Goal: Information Seeking & Learning: Learn about a topic

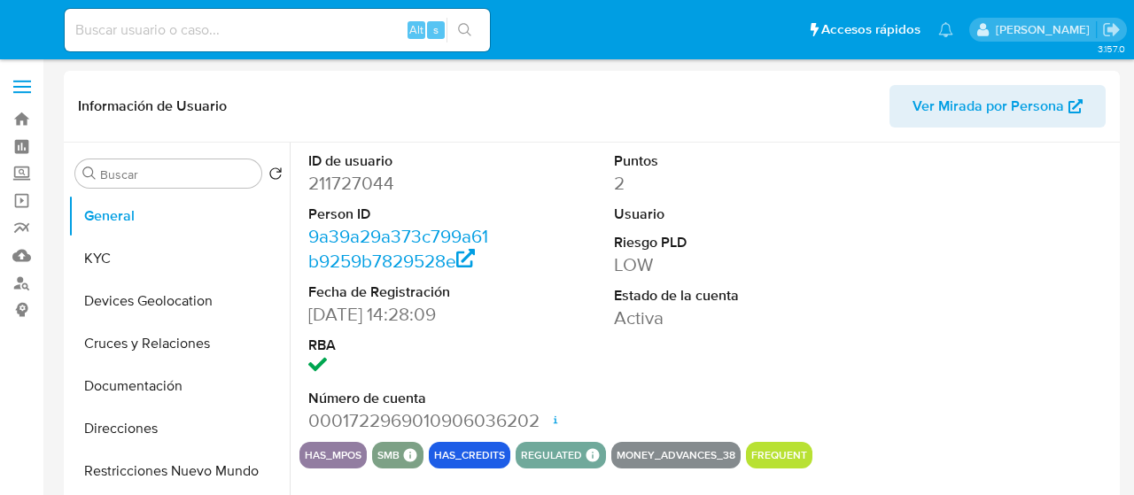
select select "10"
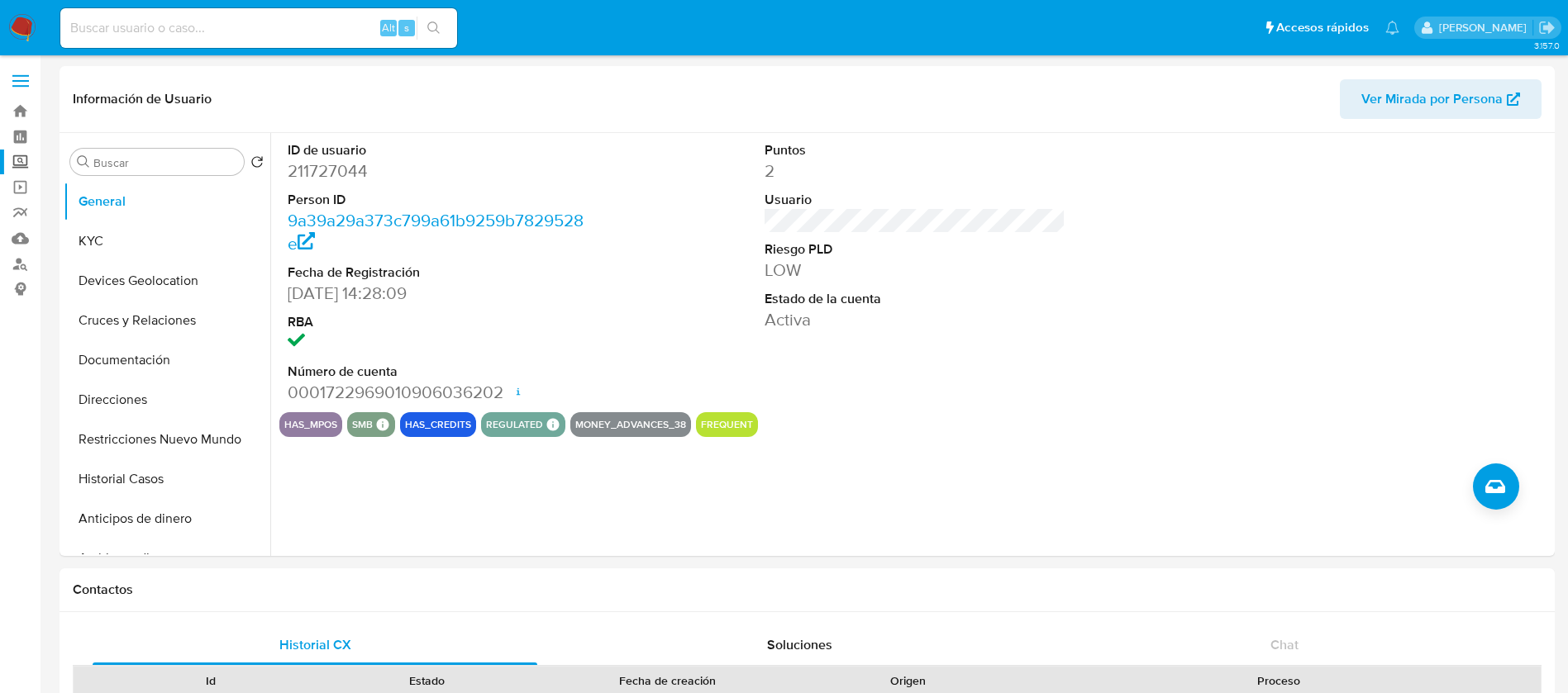
click at [17, 157] on label "Screening" at bounding box center [98, 161] width 197 height 25
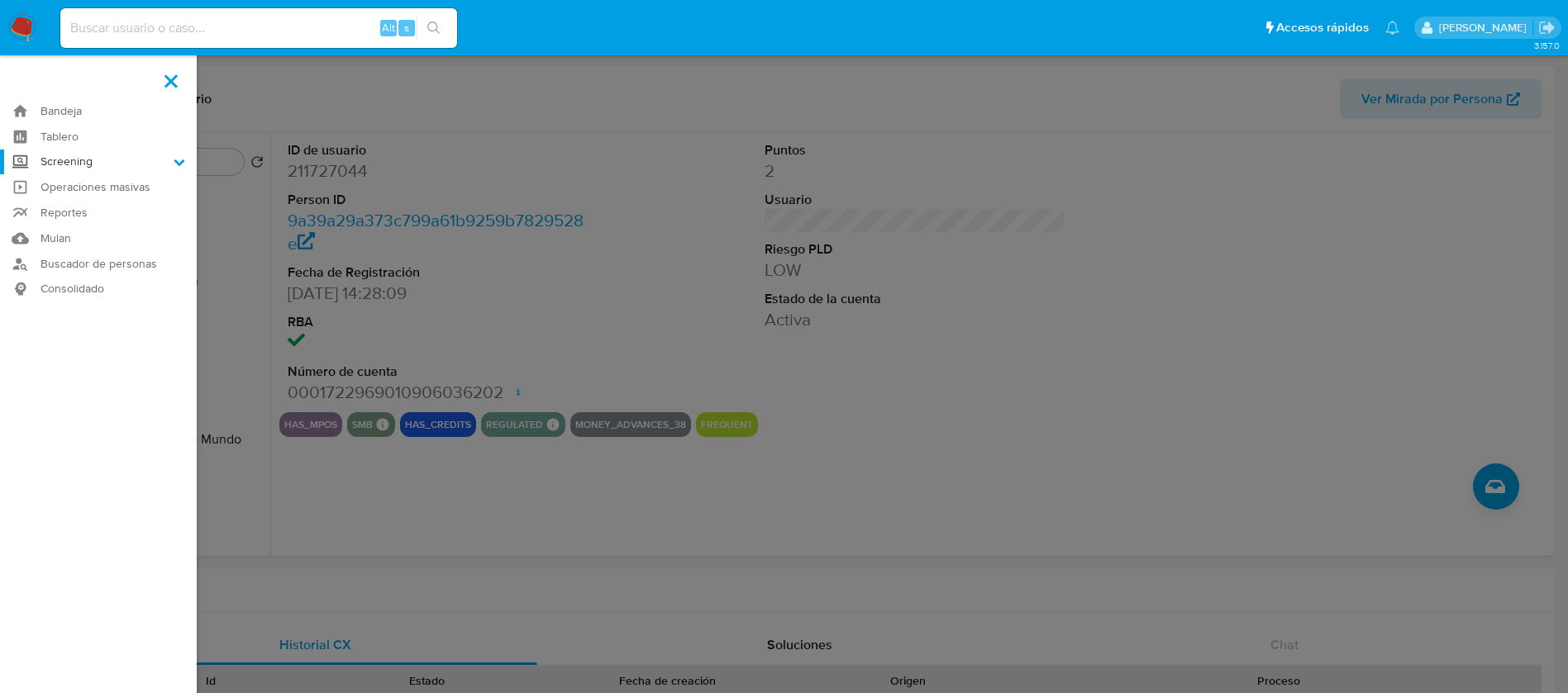
click at [0, 0] on input "Screening" at bounding box center [0, 0] width 0 height 0
click at [84, 226] on link "Herramientas" at bounding box center [98, 227] width 197 height 21
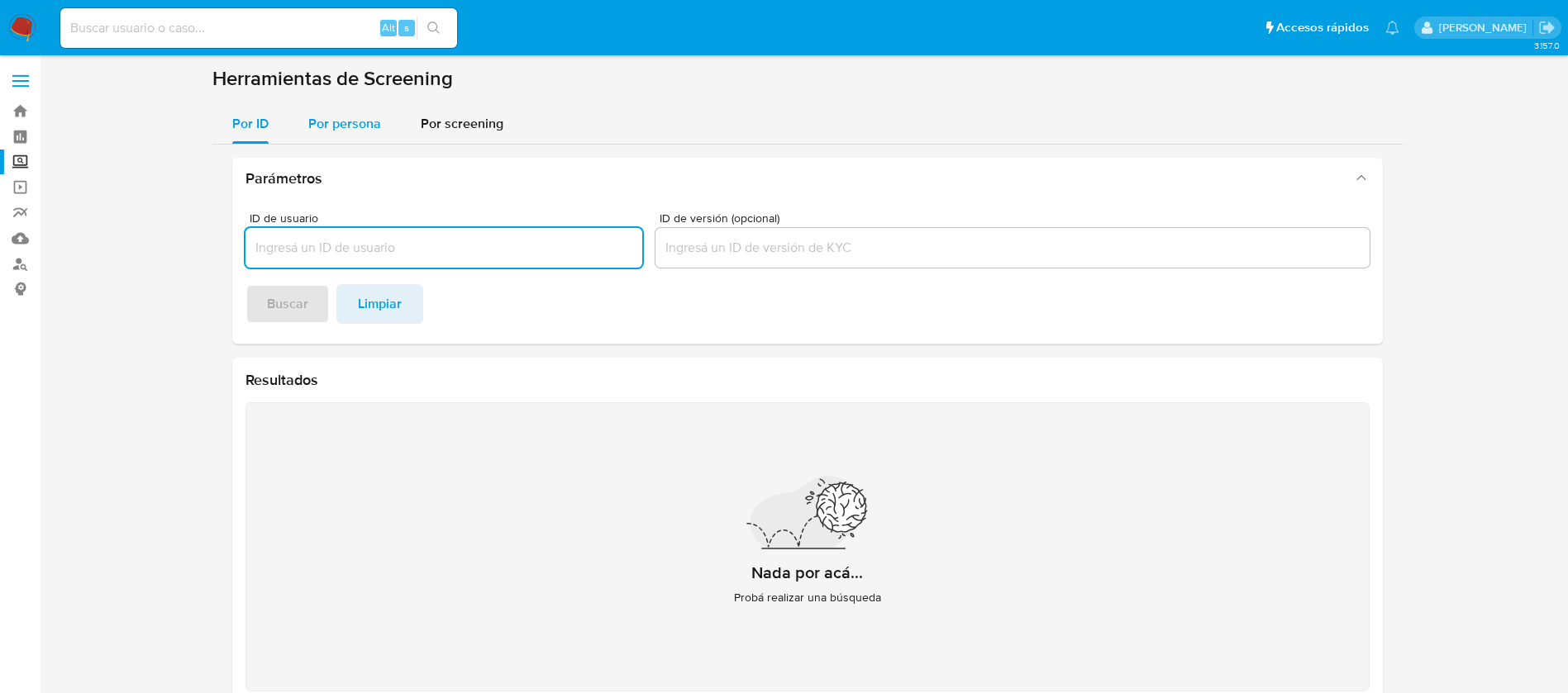
click at [343, 107] on div "Por persona" at bounding box center [344, 124] width 73 height 40
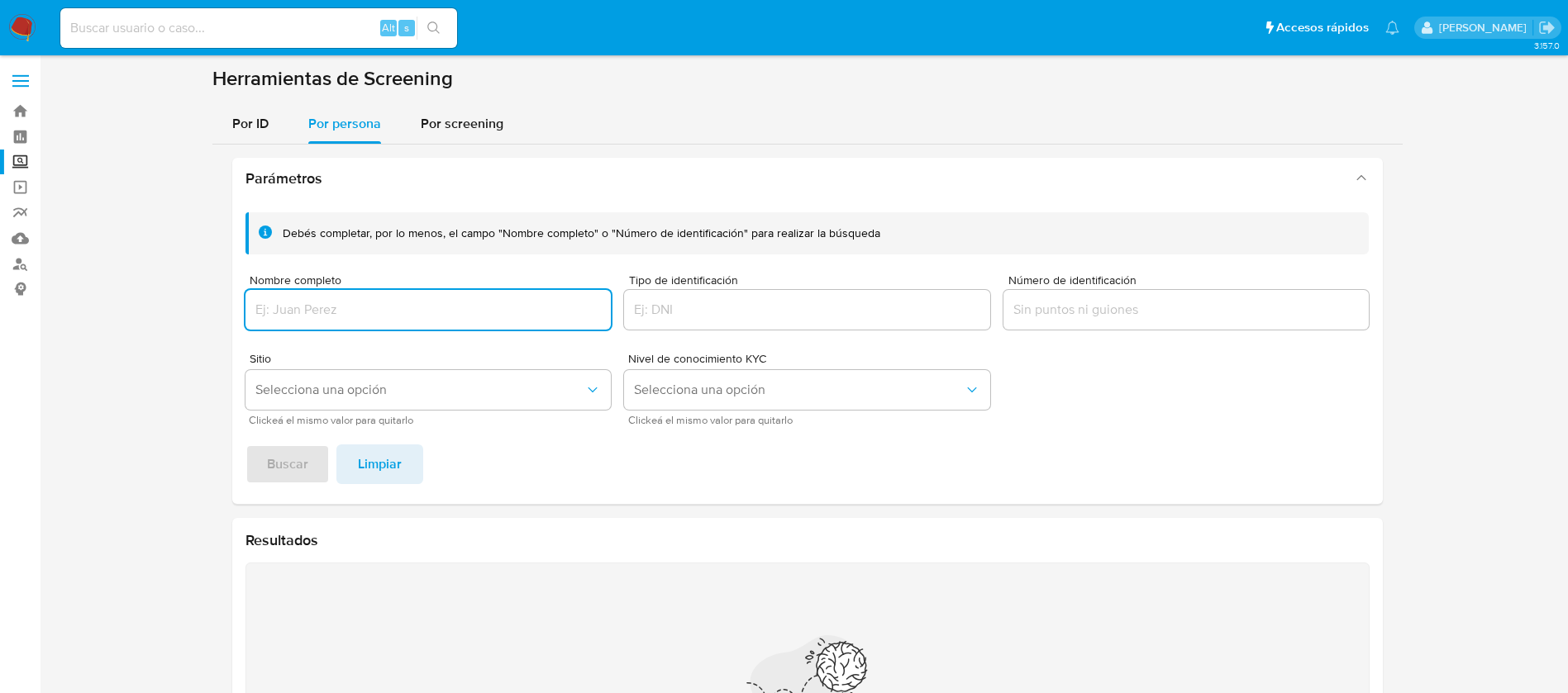
click at [380, 314] on input "Nombre completo" at bounding box center [428, 310] width 366 height 21
click at [258, 307] on input "[PERSON_NAME]" at bounding box center [428, 310] width 366 height 21
type input "[PERSON_NAME]"
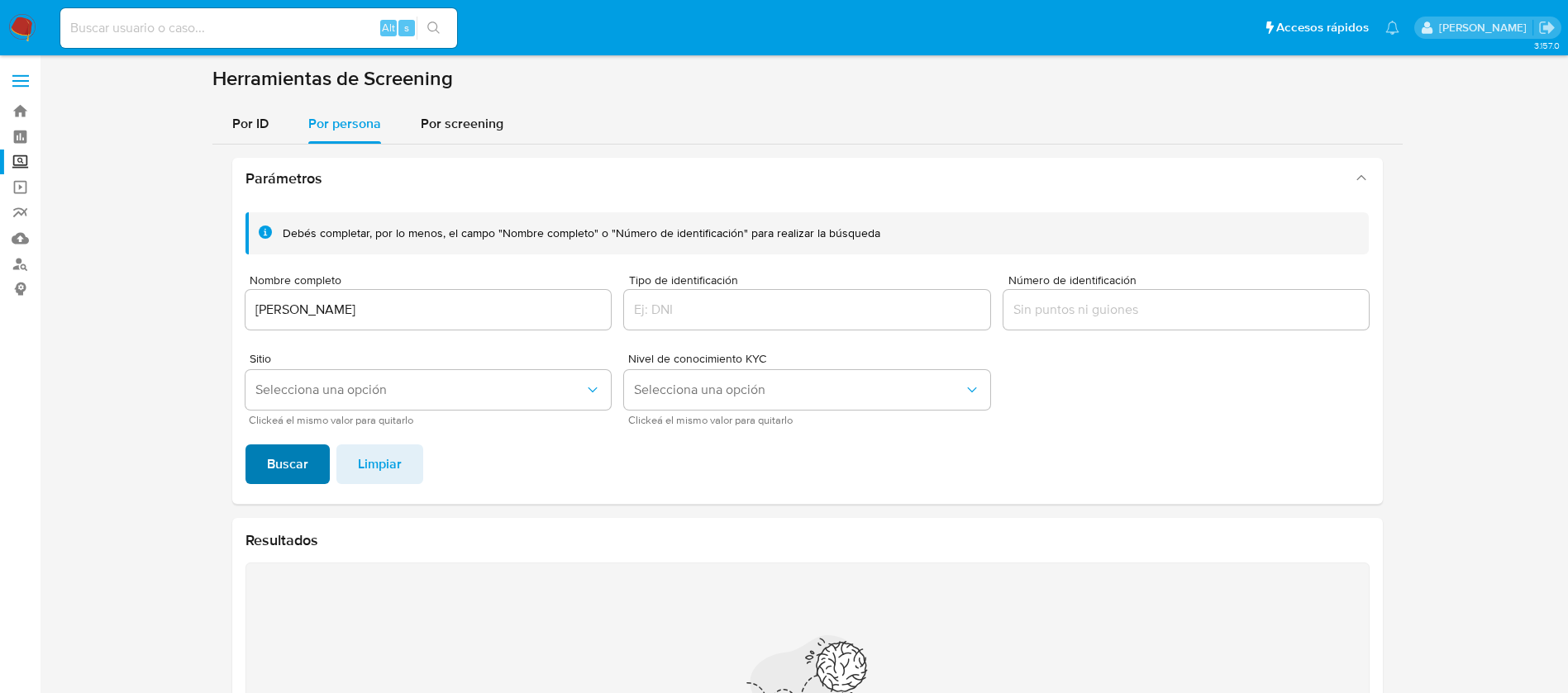
click at [267, 466] on span "Buscar" at bounding box center [287, 464] width 41 height 36
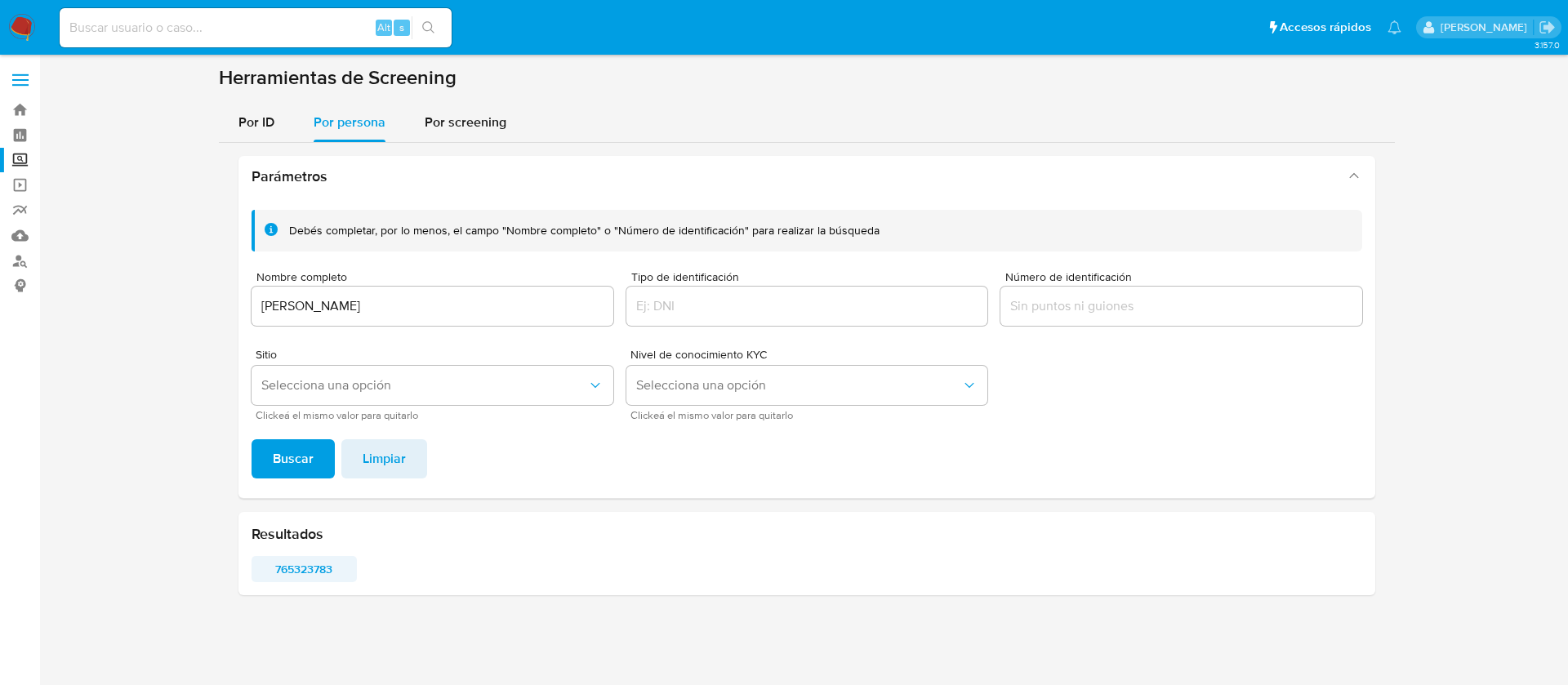
click at [294, 566] on span "765323783" at bounding box center [303, 569] width 82 height 23
click at [291, 29] on input at bounding box center [255, 28] width 392 height 21
paste input "700904323"
type input "700904323"
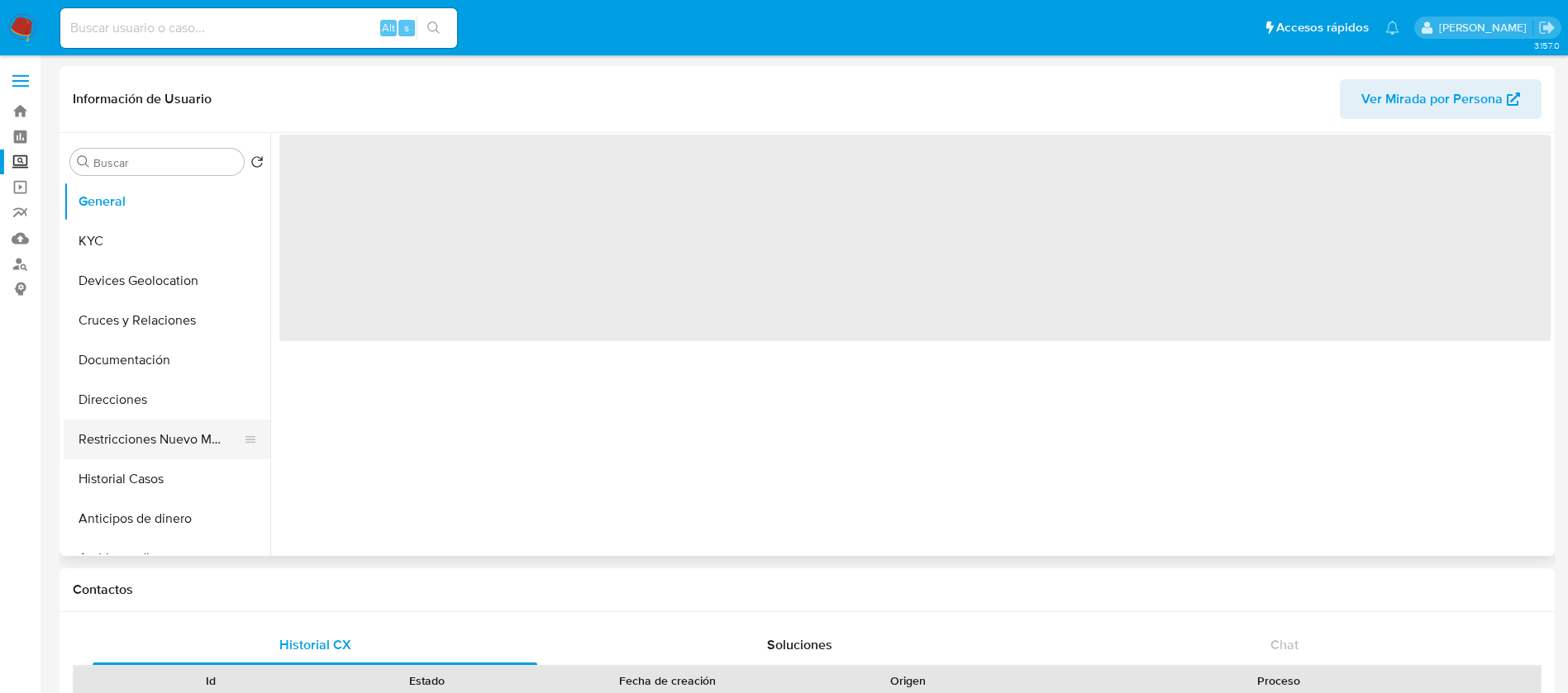
click at [180, 453] on button "Restricciones Nuevo Mundo" at bounding box center [160, 439] width 193 height 40
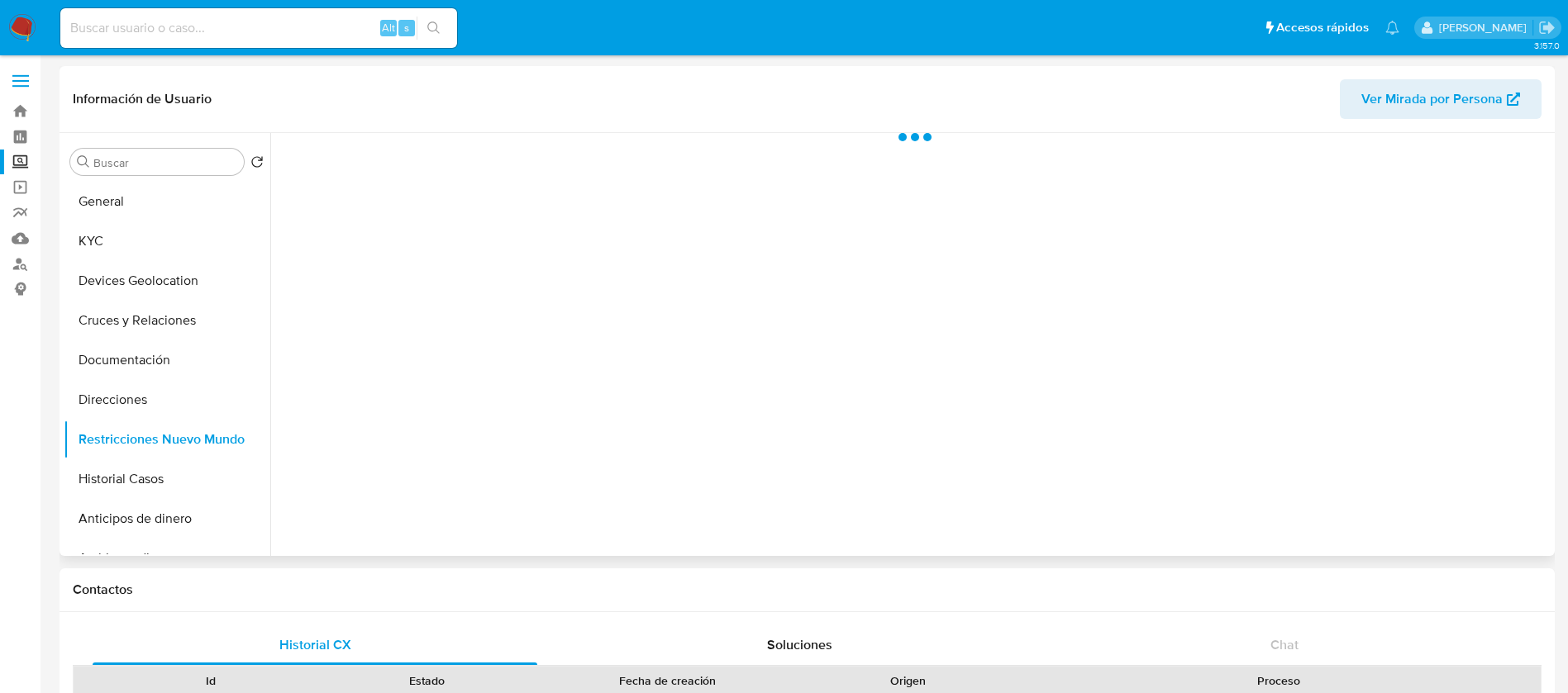
select select "10"
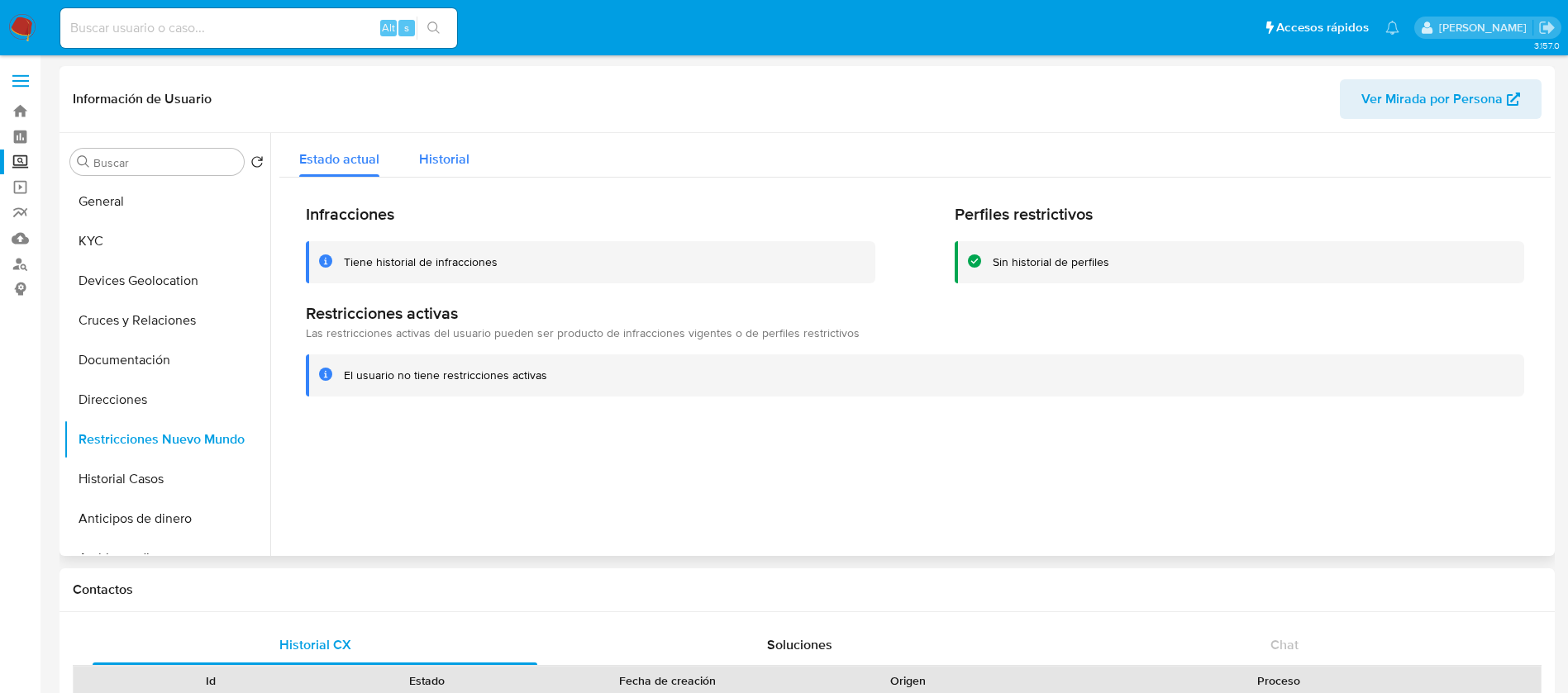
click at [450, 156] on span "Historial" at bounding box center [444, 159] width 50 height 19
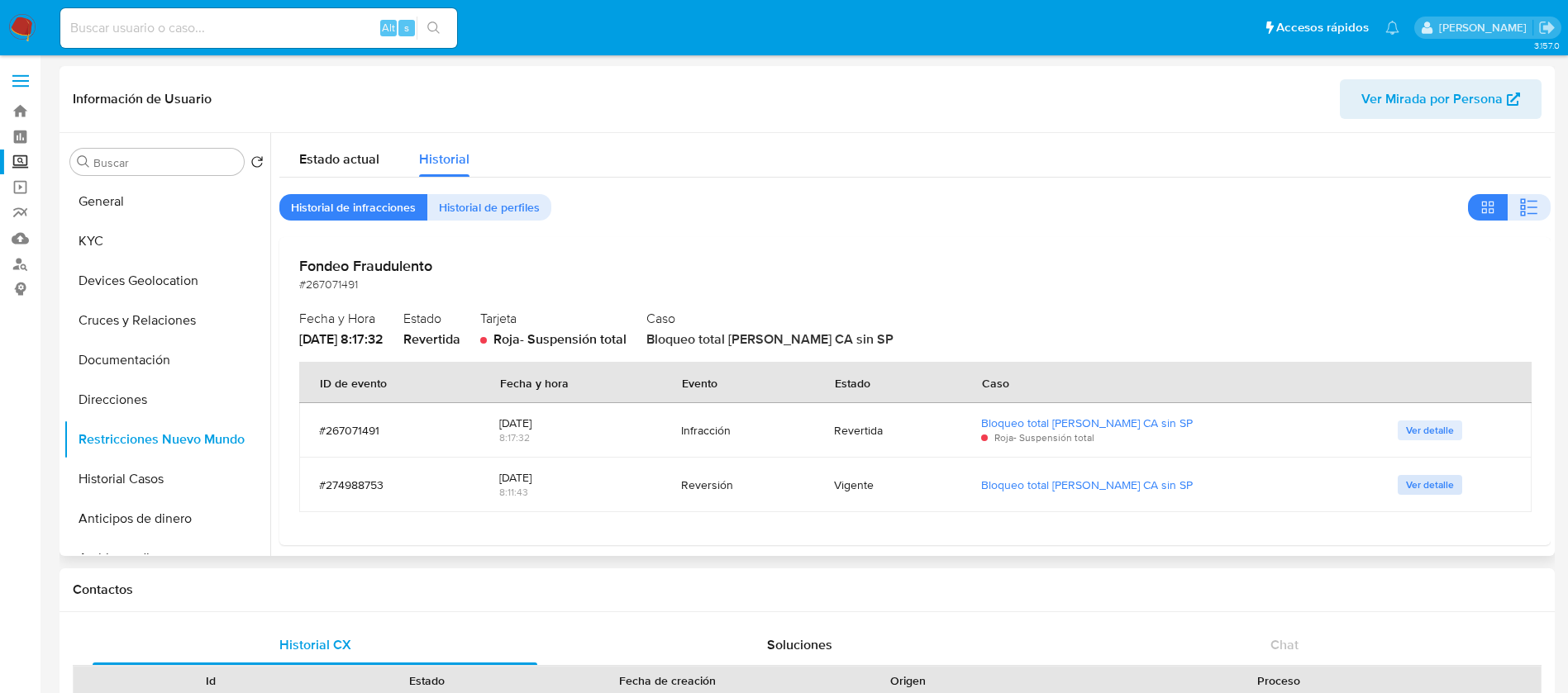
click at [1423, 478] on span "Ver detalle" at bounding box center [1430, 485] width 48 height 17
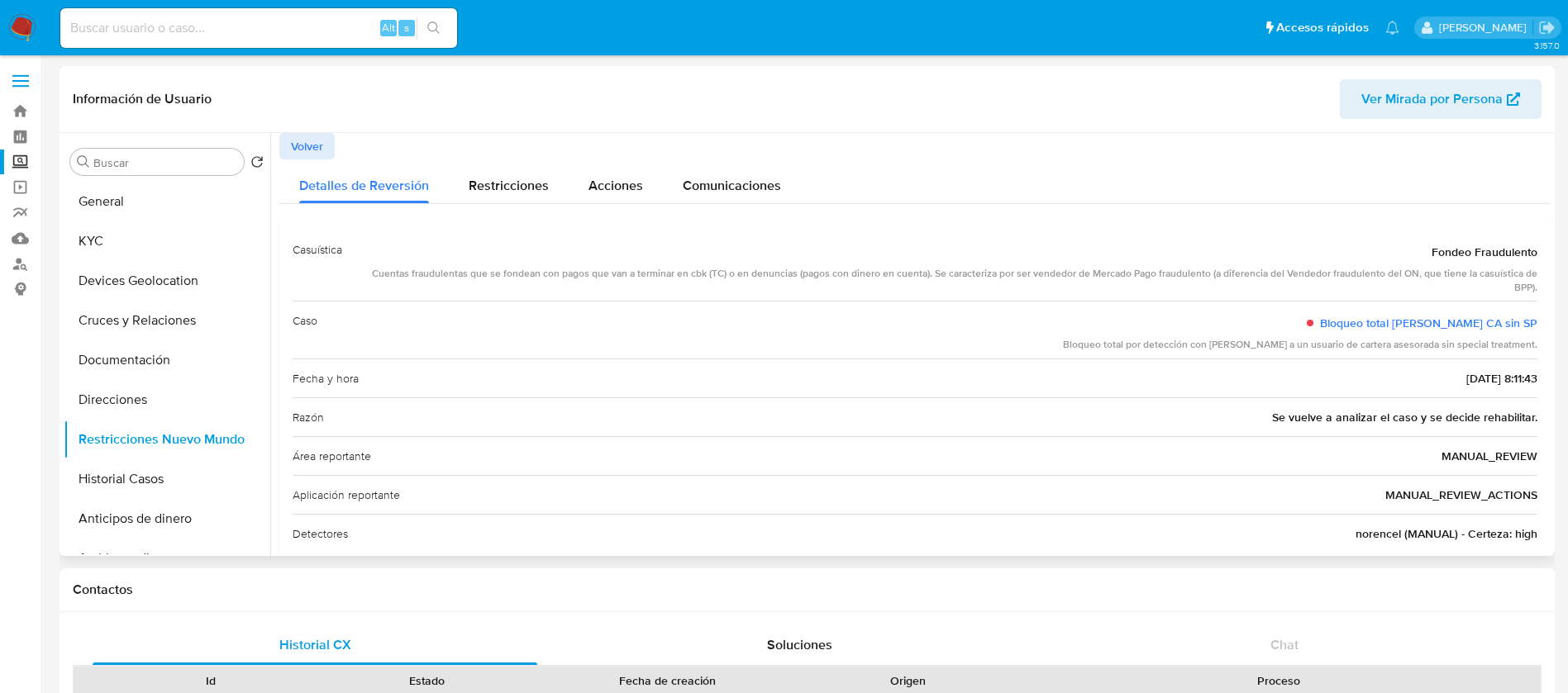
drag, startPoint x: 1331, startPoint y: 414, endPoint x: 1539, endPoint y: 415, distance: 208.0
click at [1539, 415] on div "Casuística Fondeo Fraudulento Cuentas fraudulentas que se fondean con pagos que…" at bounding box center [915, 392] width 1271 height 349
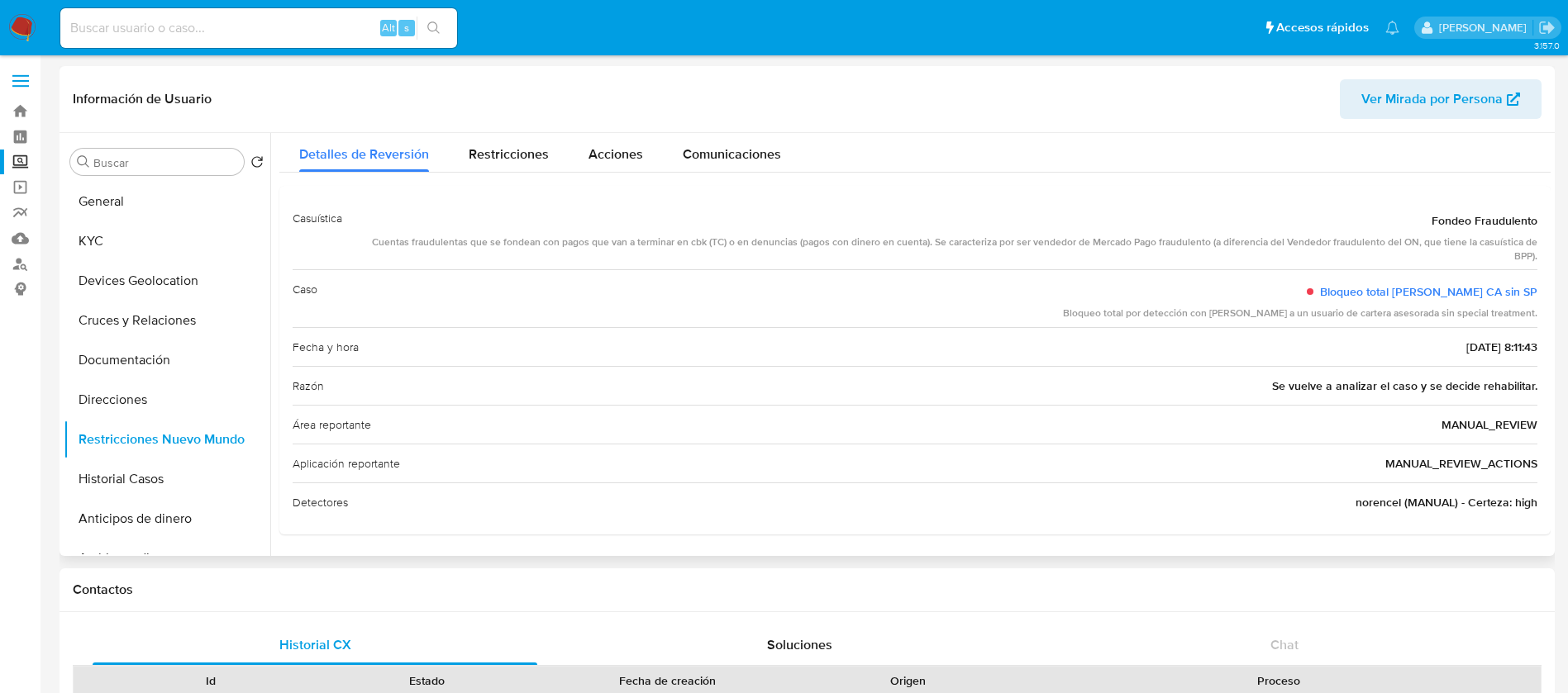
drag, startPoint x: 1356, startPoint y: 535, endPoint x: 1492, endPoint y: 509, distance: 138.5
click at [1492, 509] on span "norencel (MANUAL) - Certeza: high" at bounding box center [1447, 503] width 182 height 17
click at [1512, 489] on div "Detectores norencel (MANUAL) - Certeza: high" at bounding box center [916, 502] width 1245 height 39
drag, startPoint x: 1351, startPoint y: 508, endPoint x: 1417, endPoint y: 510, distance: 66.0
click at [1417, 510] on div "Detectores norencel (MANUAL) - Certeza: high" at bounding box center [916, 502] width 1245 height 39
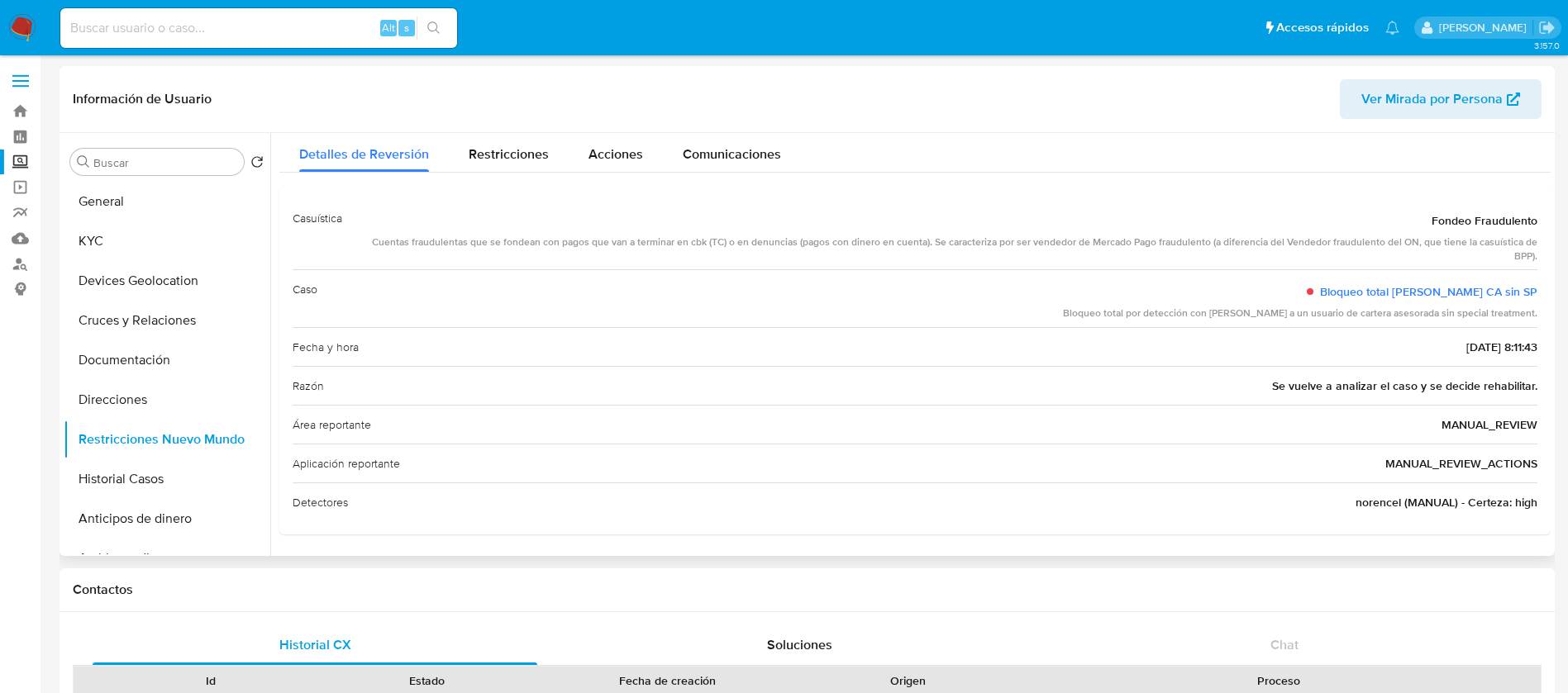
drag, startPoint x: 1464, startPoint y: 347, endPoint x: 1204, endPoint y: 345, distance: 260.0
click at [1225, 343] on div "Fecha y hora [DATE] 8:11:43" at bounding box center [916, 347] width 1245 height 39
click at [1162, 427] on div "Área reportante MANUAL_REVIEW" at bounding box center [916, 424] width 1245 height 39
drag, startPoint x: 1247, startPoint y: 393, endPoint x: 1392, endPoint y: 512, distance: 187.6
click at [1392, 512] on div "Casuística Fondeo Fraudulento Cuentas fraudulentas que se fondean con pagos que…" at bounding box center [916, 359] width 1245 height 322
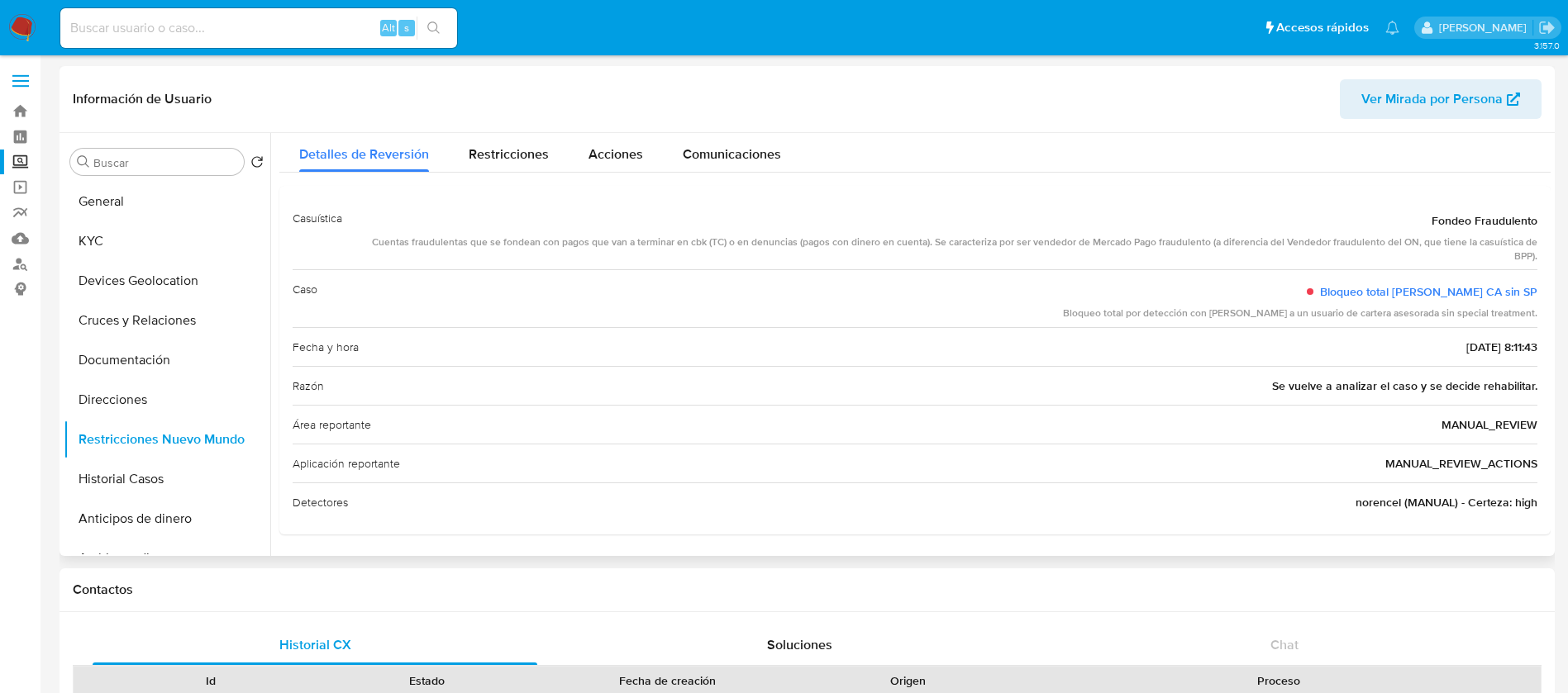
scroll to position [0, 0]
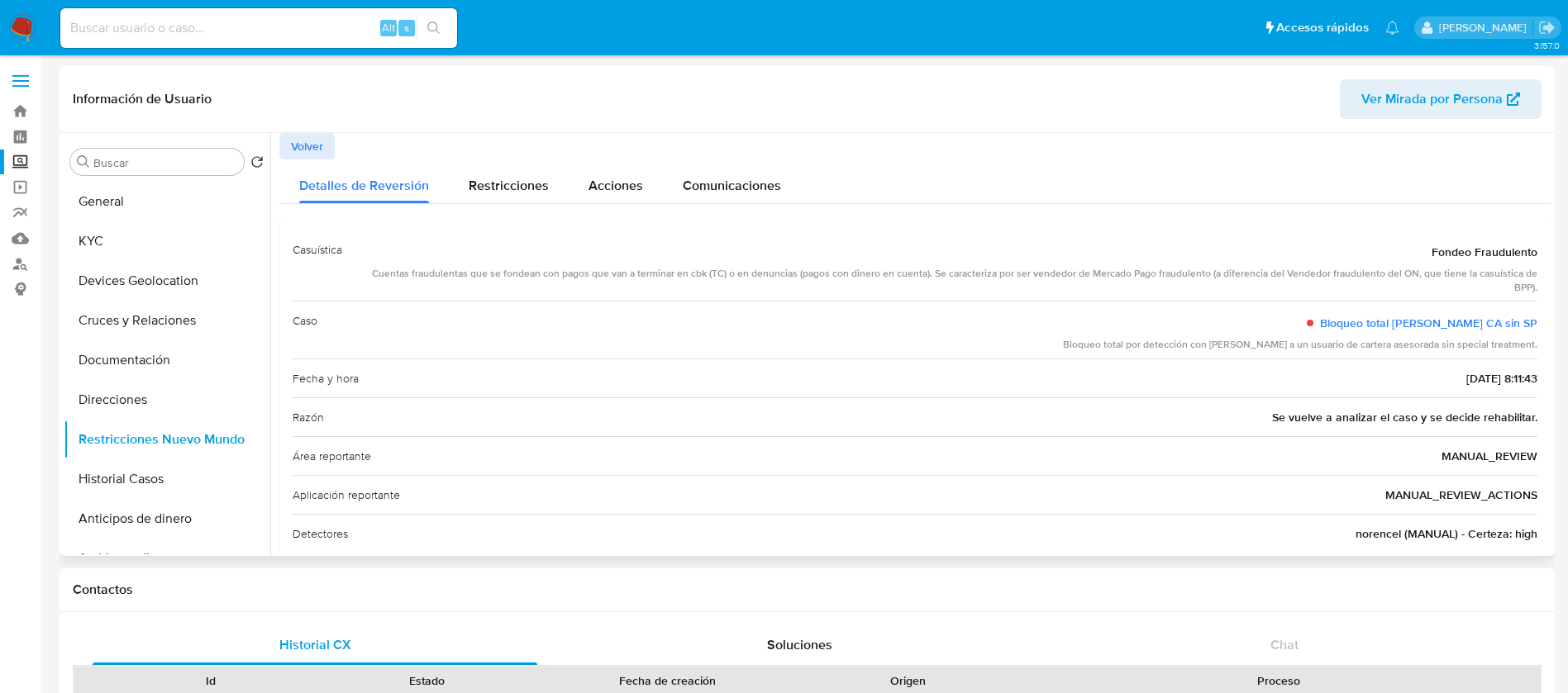
click at [329, 146] on button "Volver" at bounding box center [306, 146] width 55 height 26
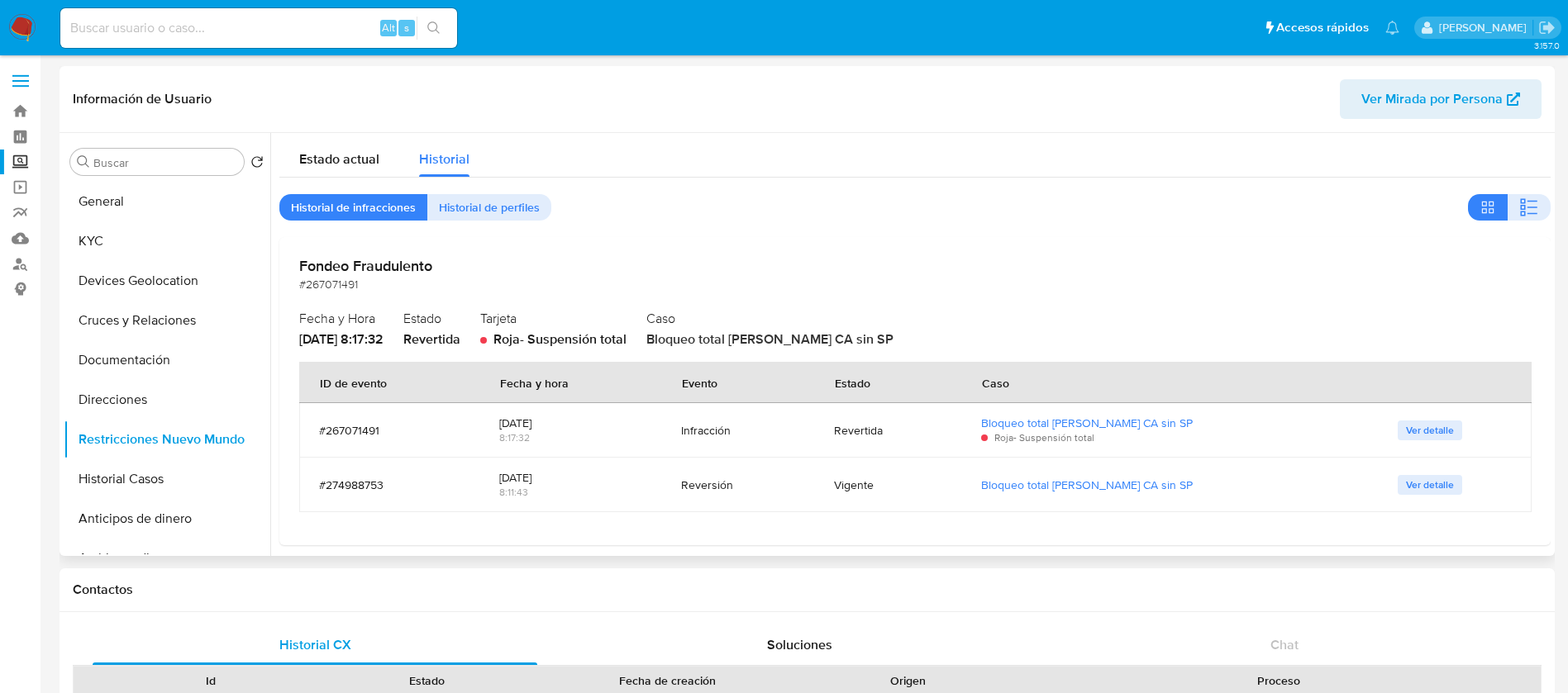
click at [598, 431] on div "8:17:32" at bounding box center [570, 437] width 143 height 15
click at [558, 492] on div "8:11:43" at bounding box center [570, 492] width 143 height 15
drag, startPoint x: 559, startPoint y: 426, endPoint x: 431, endPoint y: 414, distance: 128.6
click at [431, 414] on tr "#267071491 [DATE] 8:17:32 Infracción Revertida Bloqueo total [PERSON_NAME] CA s…" at bounding box center [916, 430] width 1233 height 54
click at [1411, 430] on span "Ver detalle" at bounding box center [1430, 431] width 48 height 17
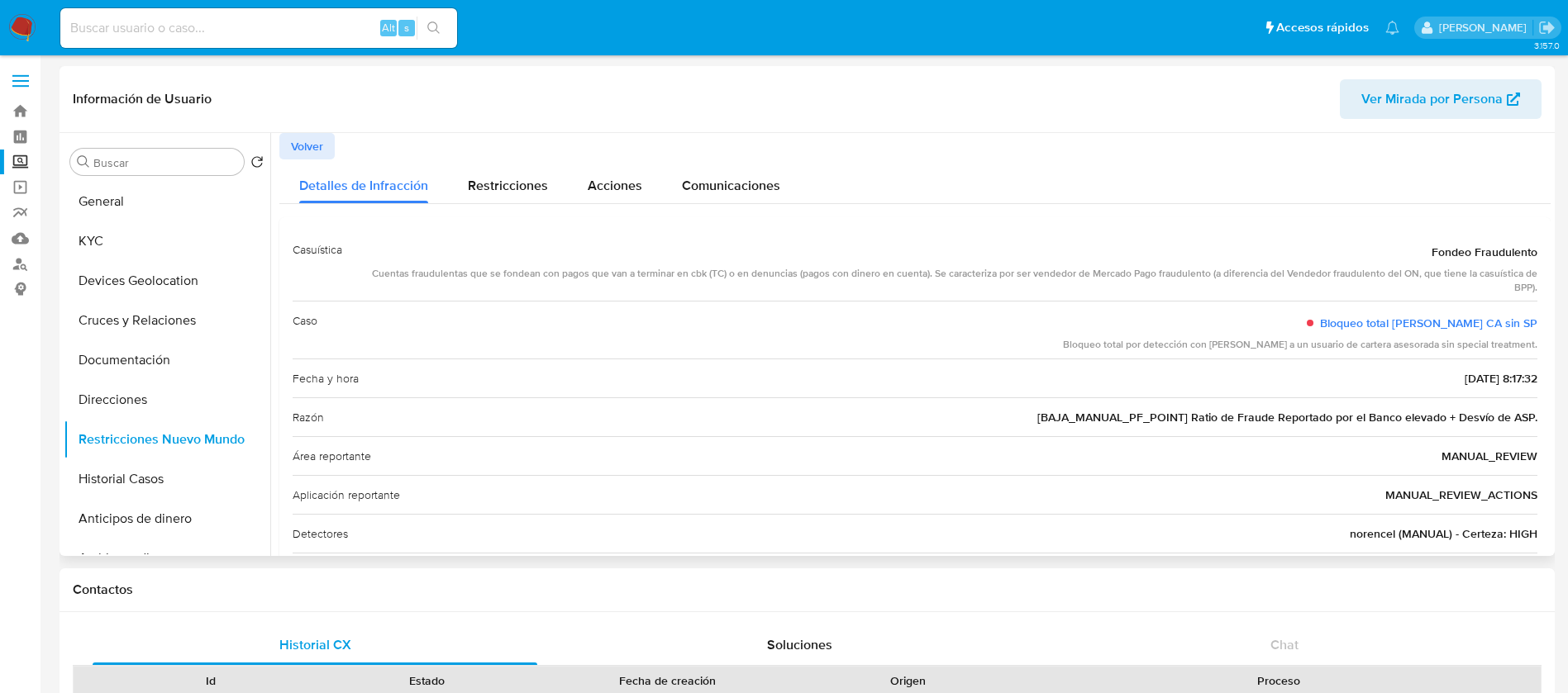
drag, startPoint x: 1176, startPoint y: 428, endPoint x: 1537, endPoint y: 428, distance: 361.0
click at [1537, 428] on div "Casuística Fondeo Fraudulento Cuentas fraudulentas que se fondean con pagos que…" at bounding box center [915, 450] width 1271 height 465
click at [1117, 431] on div "Razón [BAJA_MANUAL_PF_POINT] Ratio de Fraude Reportado por el Banco elevado + D…" at bounding box center [916, 417] width 1245 height 39
drag, startPoint x: 1360, startPoint y: 536, endPoint x: 1491, endPoint y: 529, distance: 131.2
click at [1491, 529] on span "norencel (MANUAL) - Certeza: HIGH" at bounding box center [1443, 534] width 188 height 17
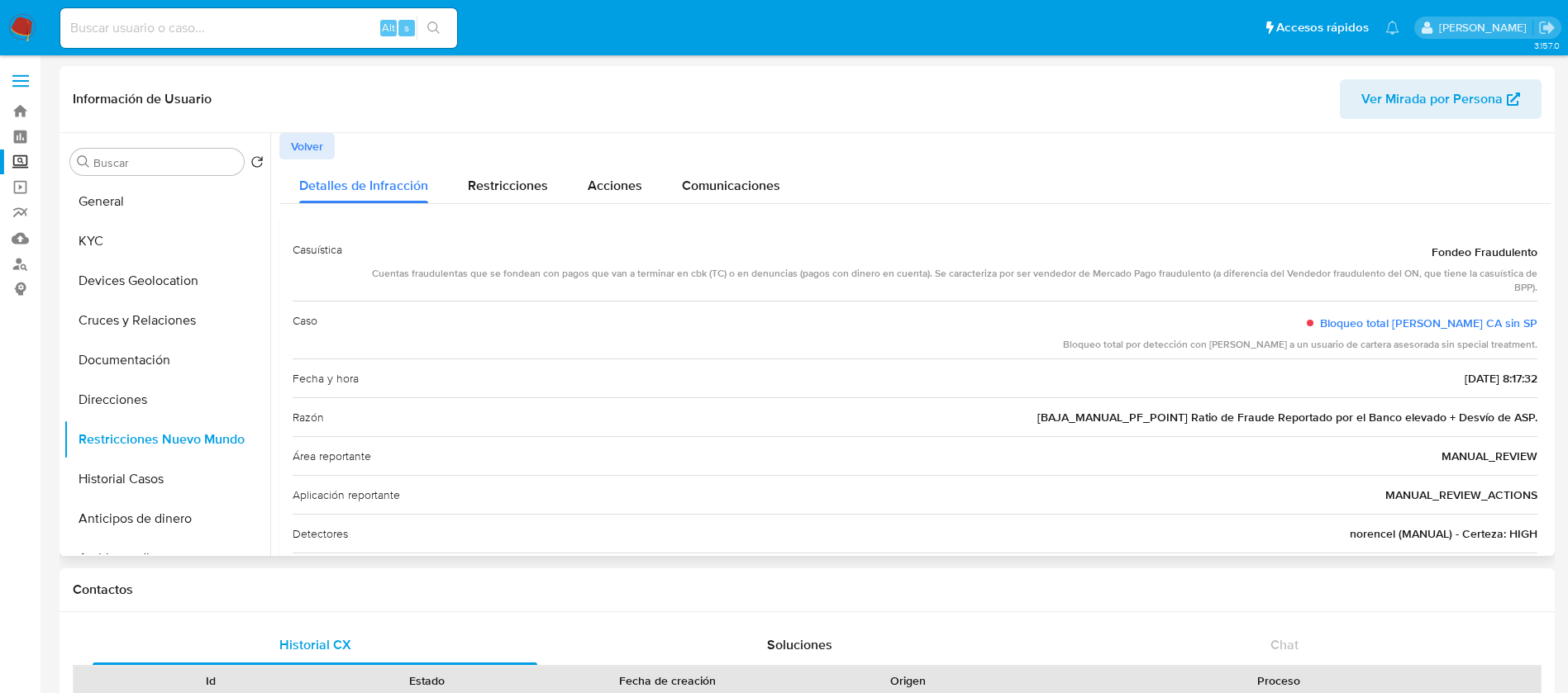
click at [296, 146] on span "Volver" at bounding box center [307, 146] width 33 height 23
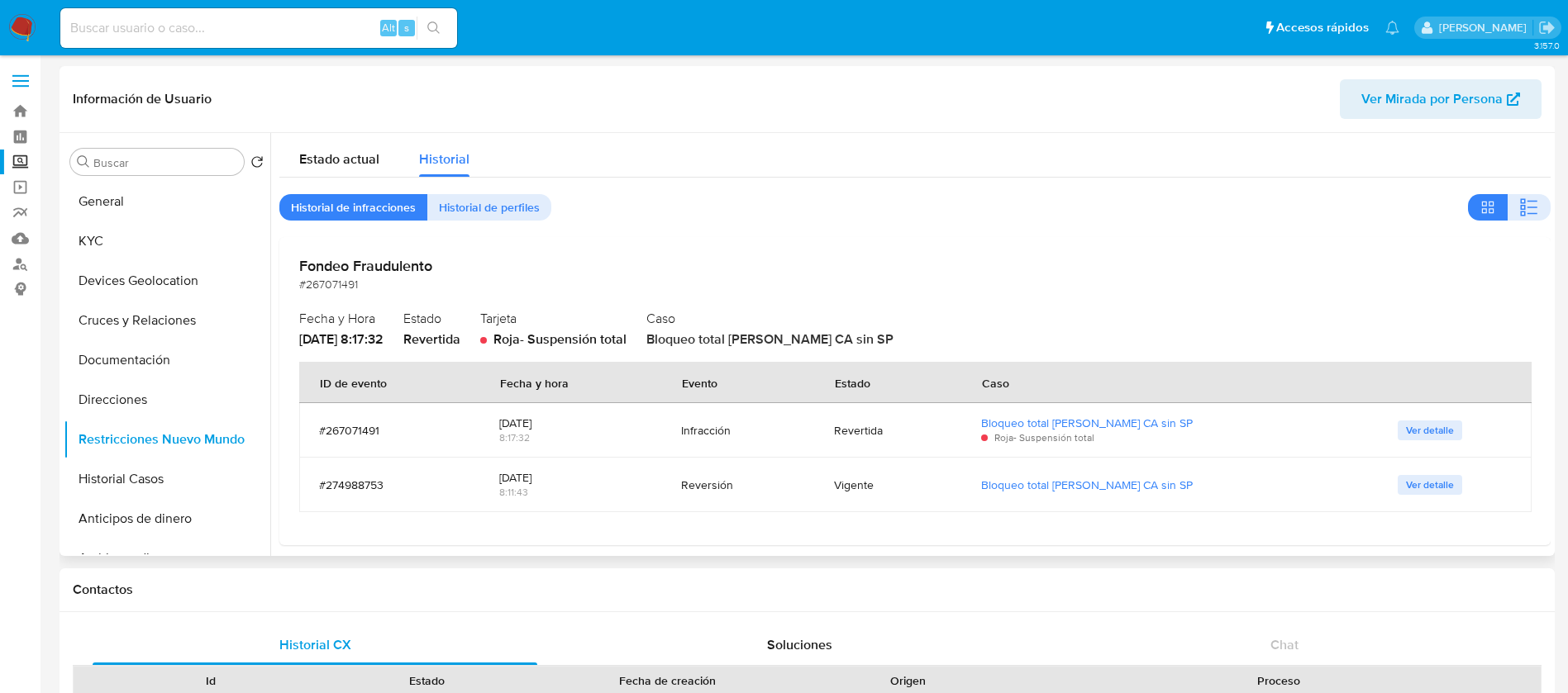
click at [1441, 488] on button "Ver detalle" at bounding box center [1430, 484] width 64 height 20
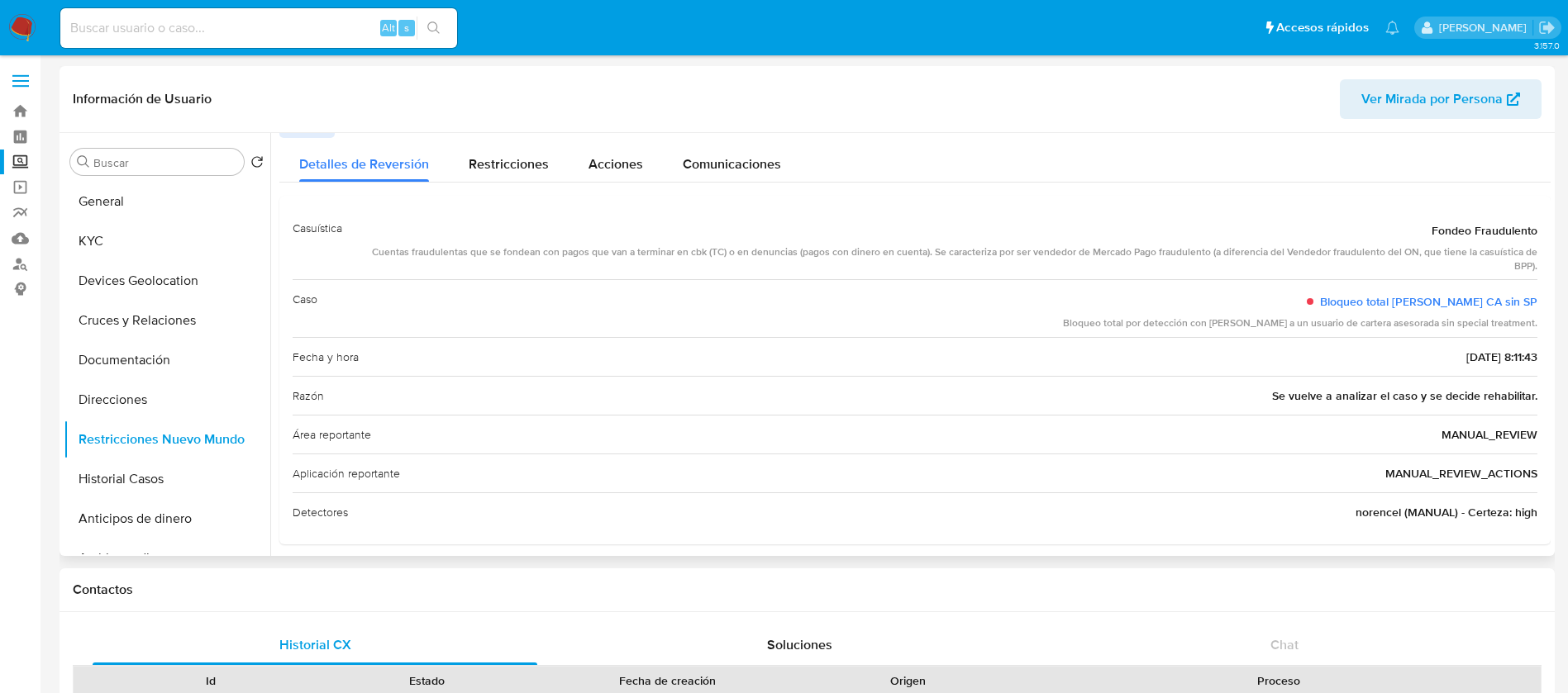
scroll to position [32, 0]
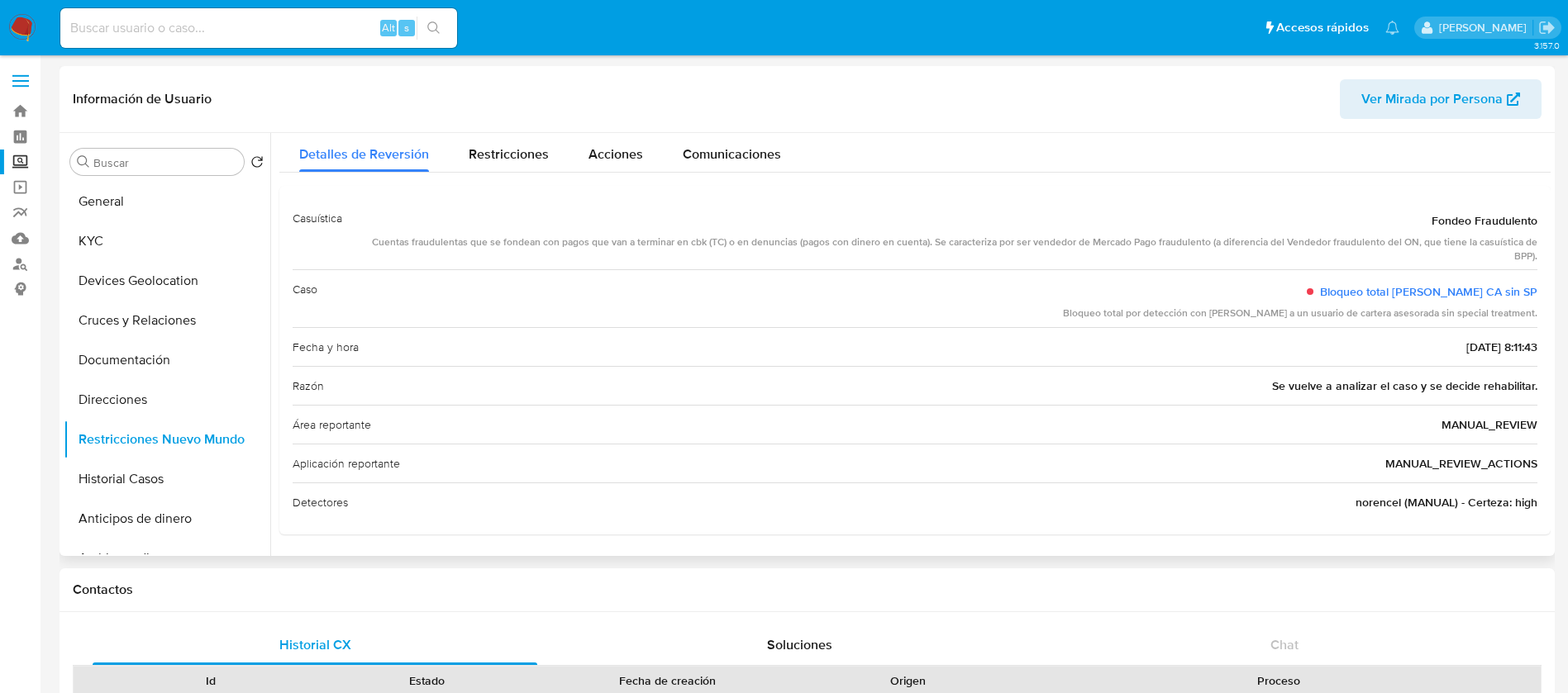
drag, startPoint x: 1430, startPoint y: 305, endPoint x: 1547, endPoint y: 302, distance: 117.0
click at [1547, 302] on div at bounding box center [911, 344] width 1281 height 423
click at [1513, 392] on span "Se vuelve a analizar el caso y se decide rehabilitar." at bounding box center [1405, 386] width 265 height 17
click at [1478, 284] on link "Bloqueo total [PERSON_NAME] CA sin SP" at bounding box center [1428, 292] width 217 height 17
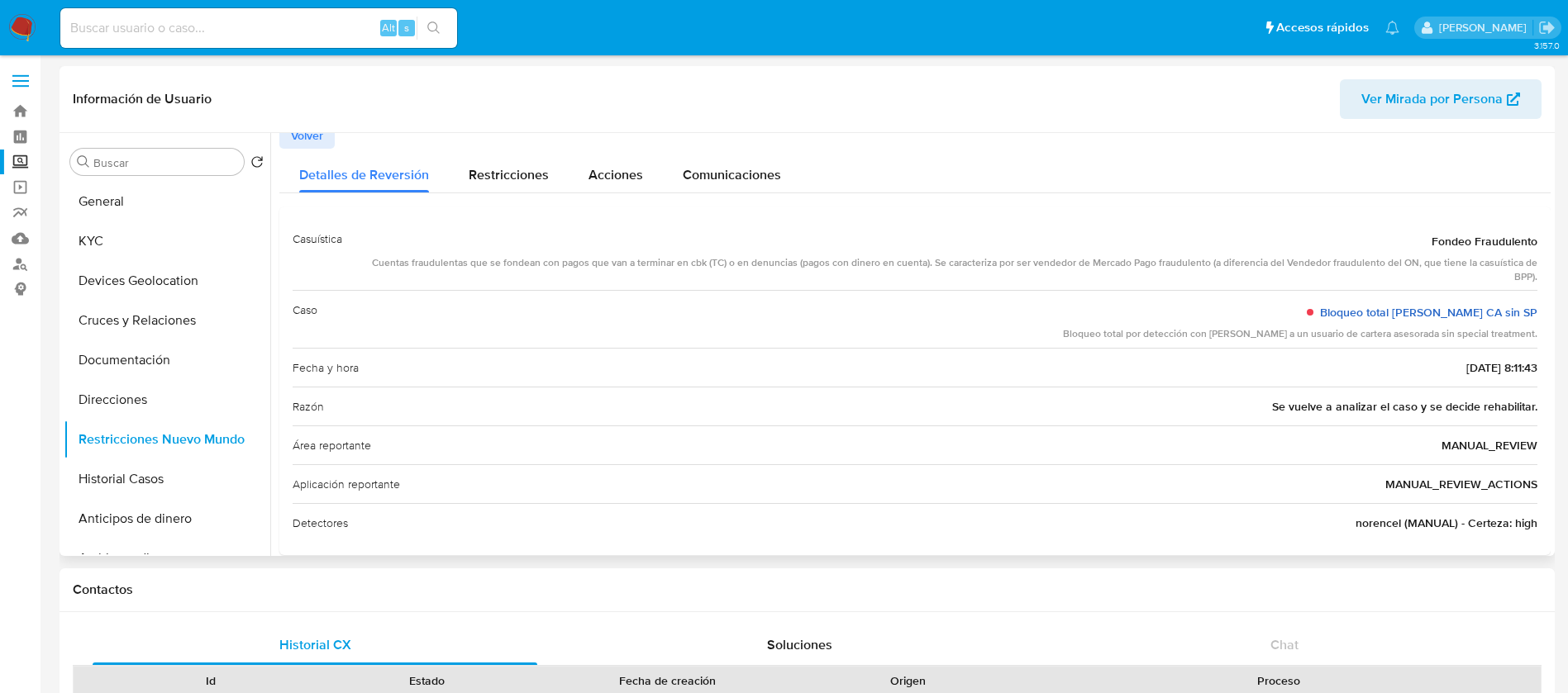
scroll to position [0, 0]
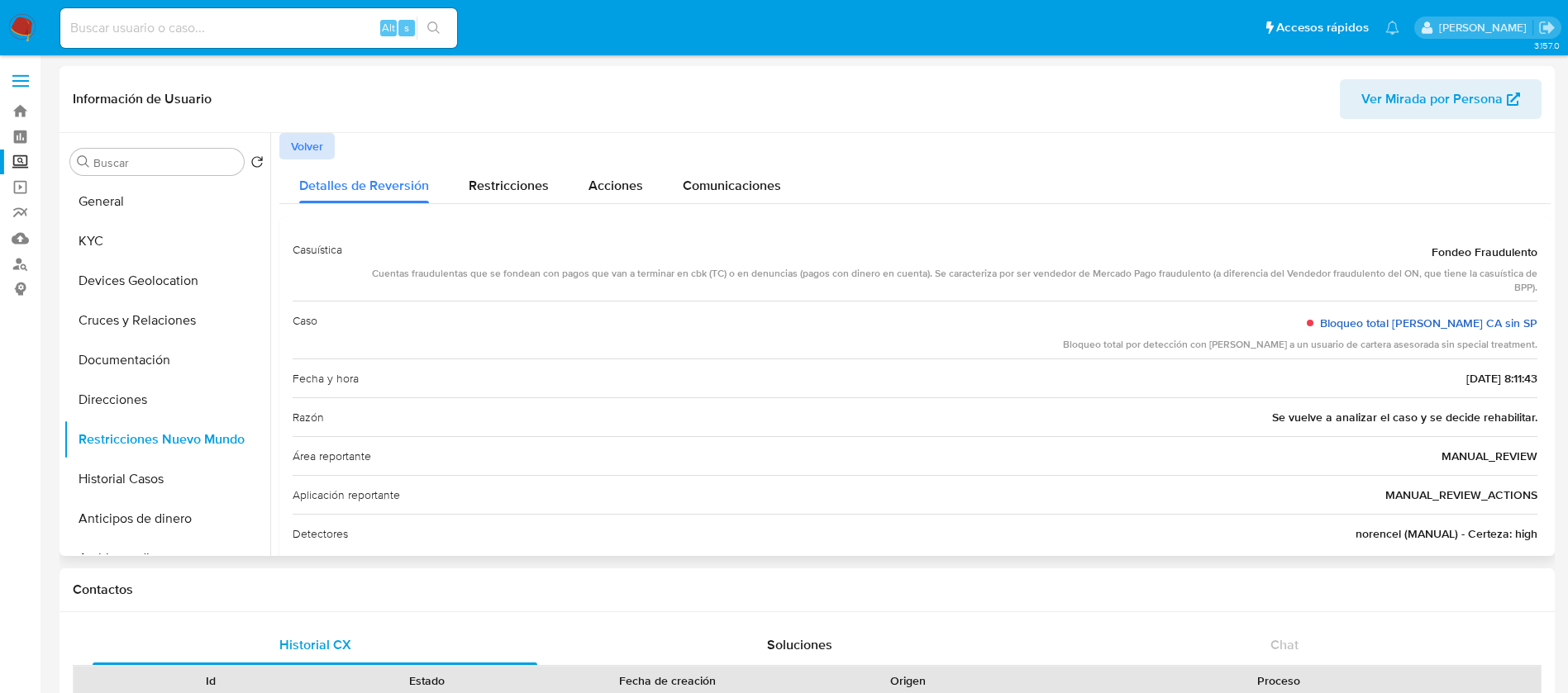
click at [330, 149] on button "Volver" at bounding box center [306, 146] width 55 height 26
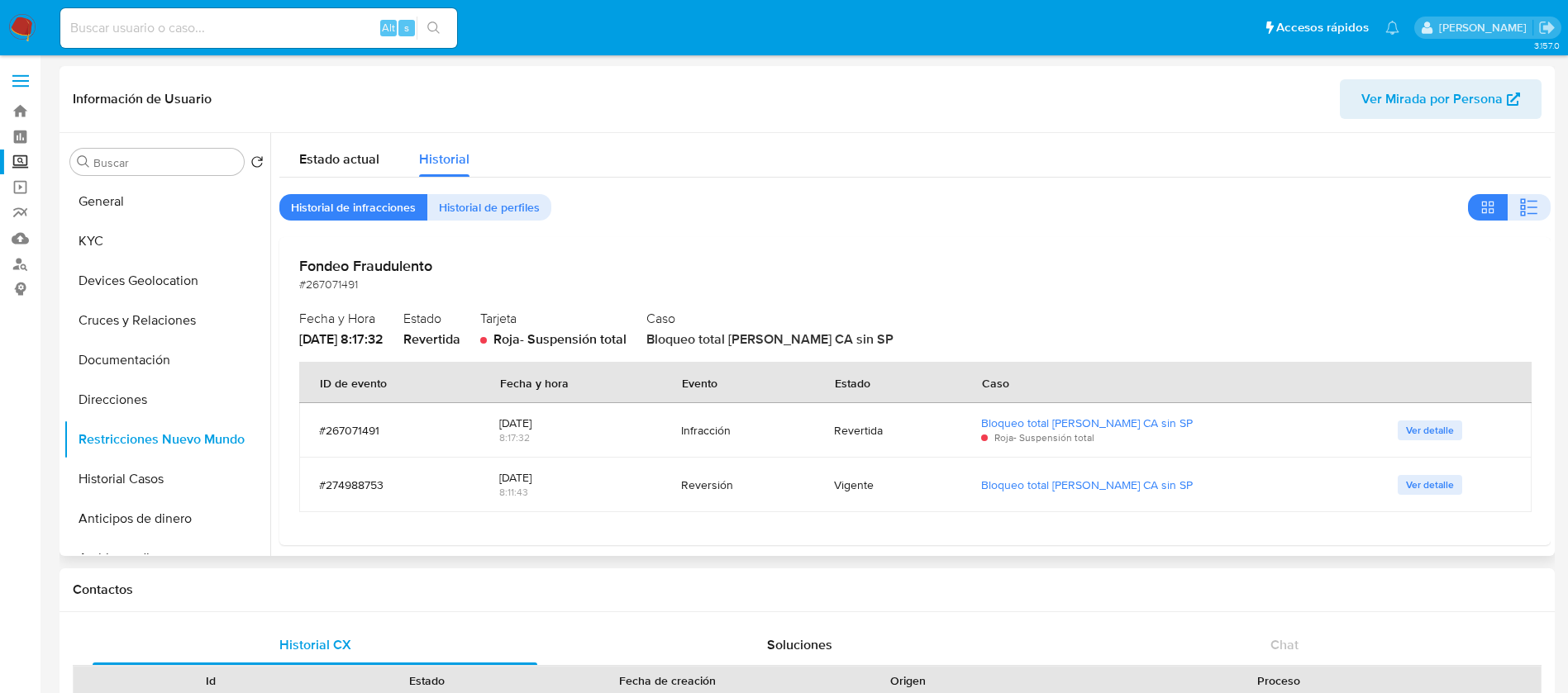
drag, startPoint x: 770, startPoint y: 265, endPoint x: 1386, endPoint y: 313, distance: 617.9
click at [782, 265] on h2 "Fondeo Fraudulento" at bounding box center [916, 265] width 1232 height 18
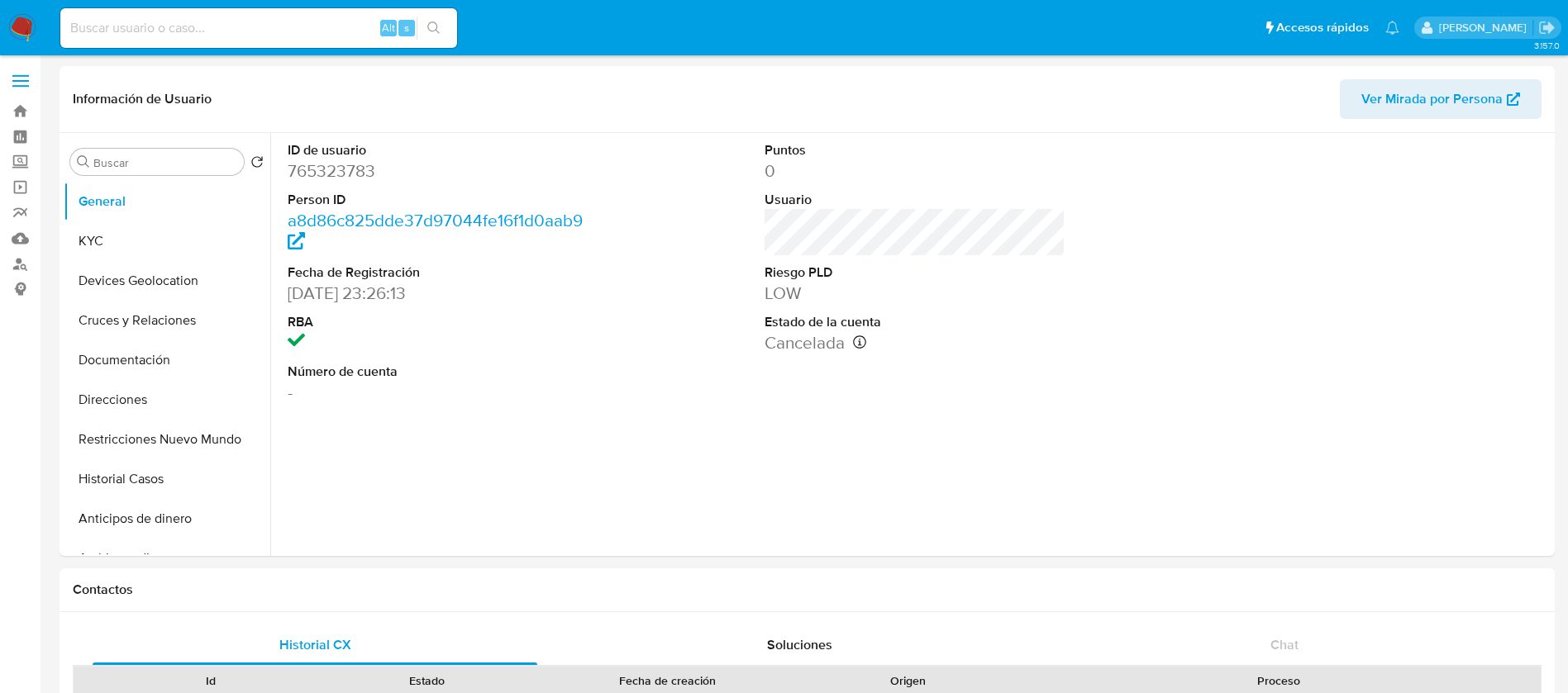
select select "10"
click at [204, 245] on button "KYC" at bounding box center [160, 241] width 193 height 40
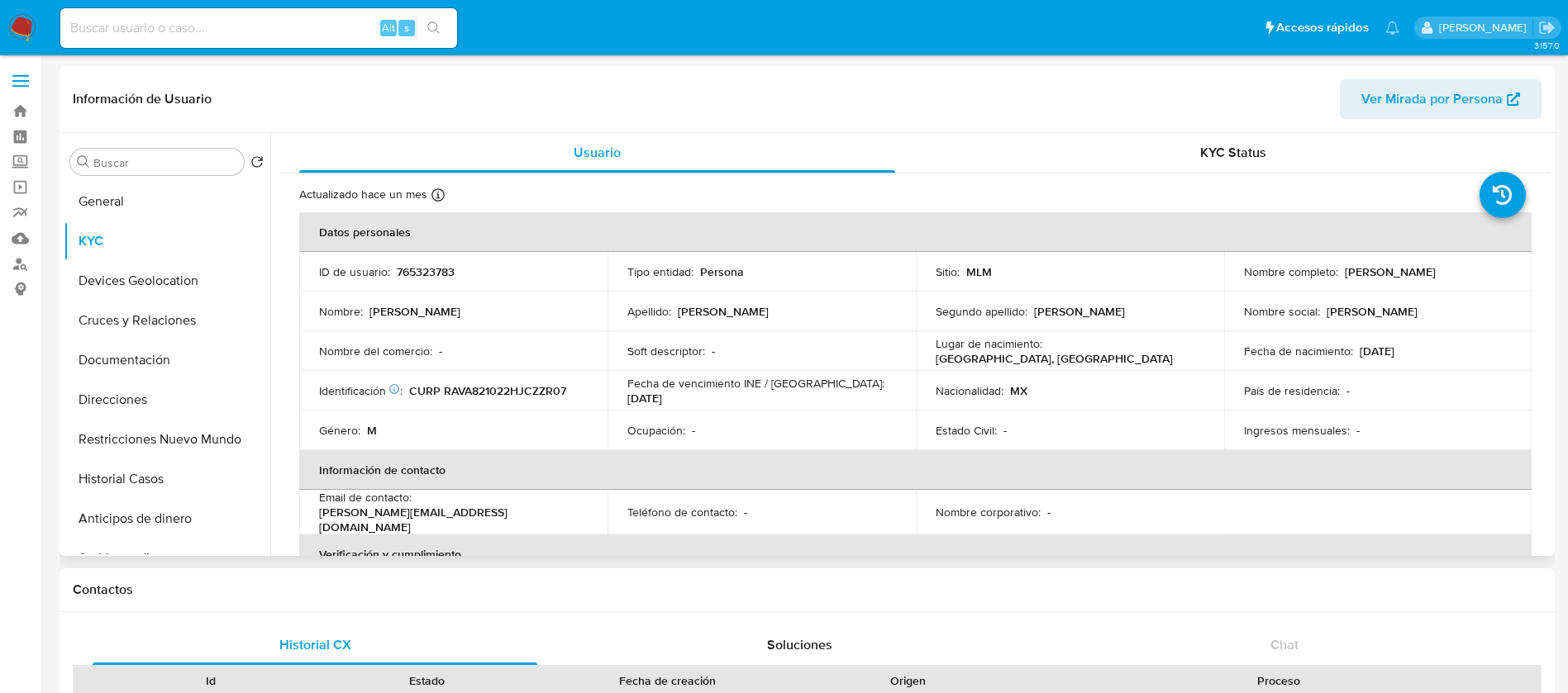
drag, startPoint x: 481, startPoint y: 314, endPoint x: 566, endPoint y: 312, distance: 85.0
click at [539, 314] on div "Nombre : Arturo" at bounding box center [454, 312] width 269 height 15
